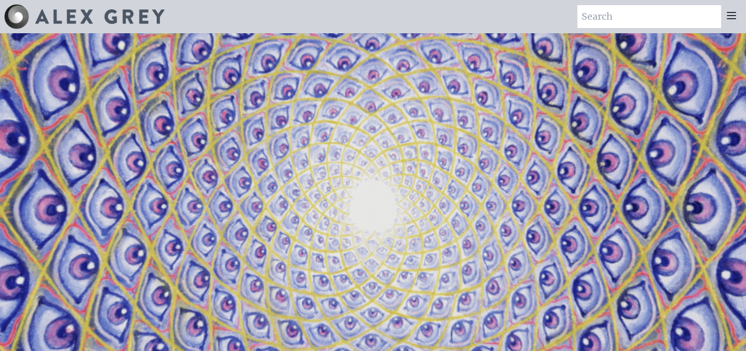
click at [730, 18] on icon at bounding box center [732, 15] width 12 height 12
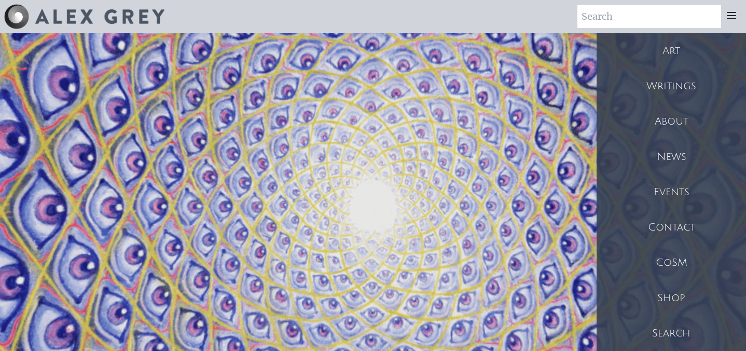
click at [669, 227] on div "Contact" at bounding box center [671, 227] width 149 height 35
